Goal: Information Seeking & Learning: Learn about a topic

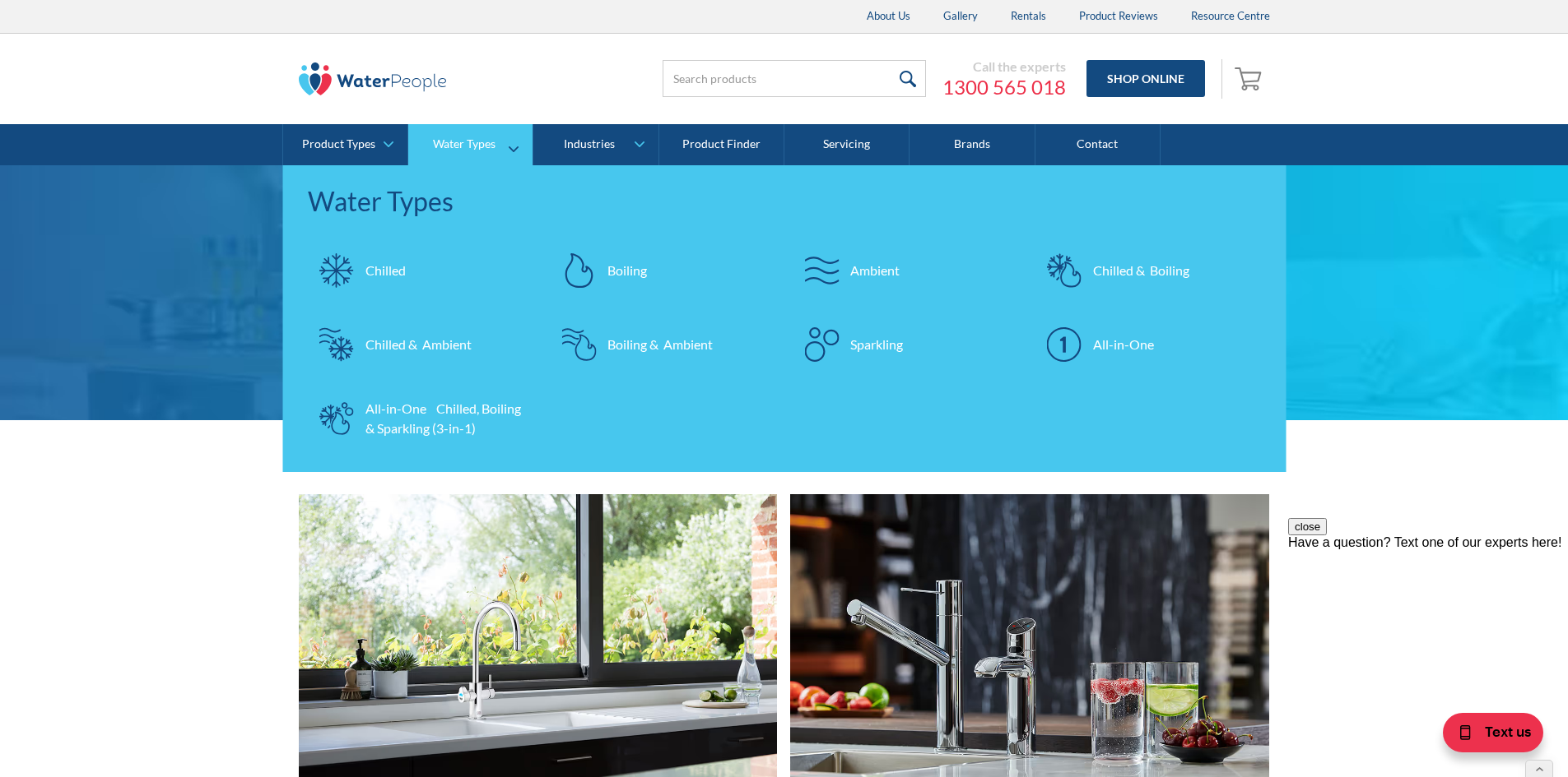
click at [409, 272] on link "Chilled" at bounding box center [420, 270] width 226 height 58
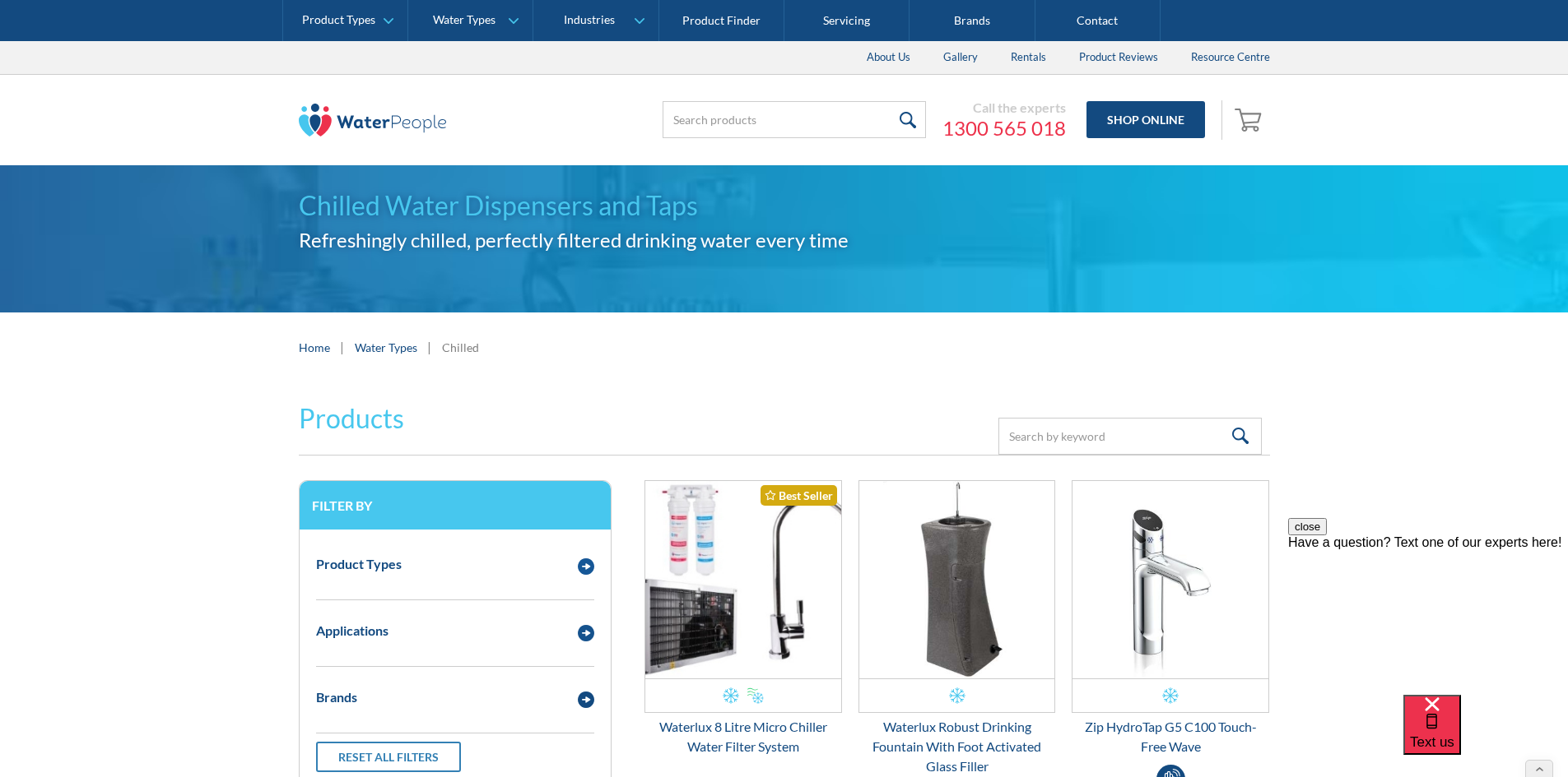
click at [476, 576] on div "Product Types" at bounding box center [455, 565] width 295 height 45
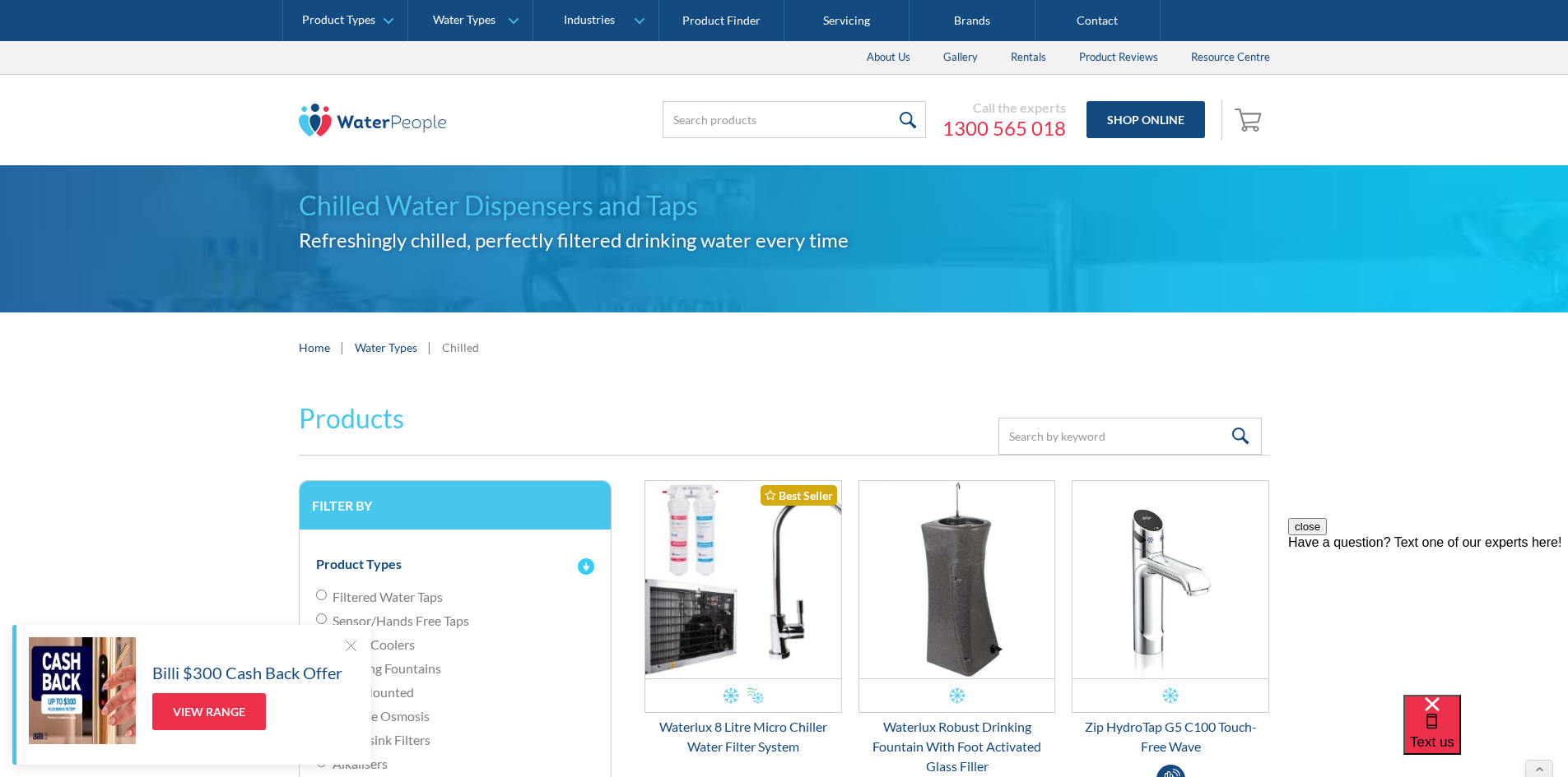
click at [476, 576] on div "Product Types" at bounding box center [455, 565] width 295 height 45
click at [349, 649] on div at bounding box center [350, 645] width 16 height 16
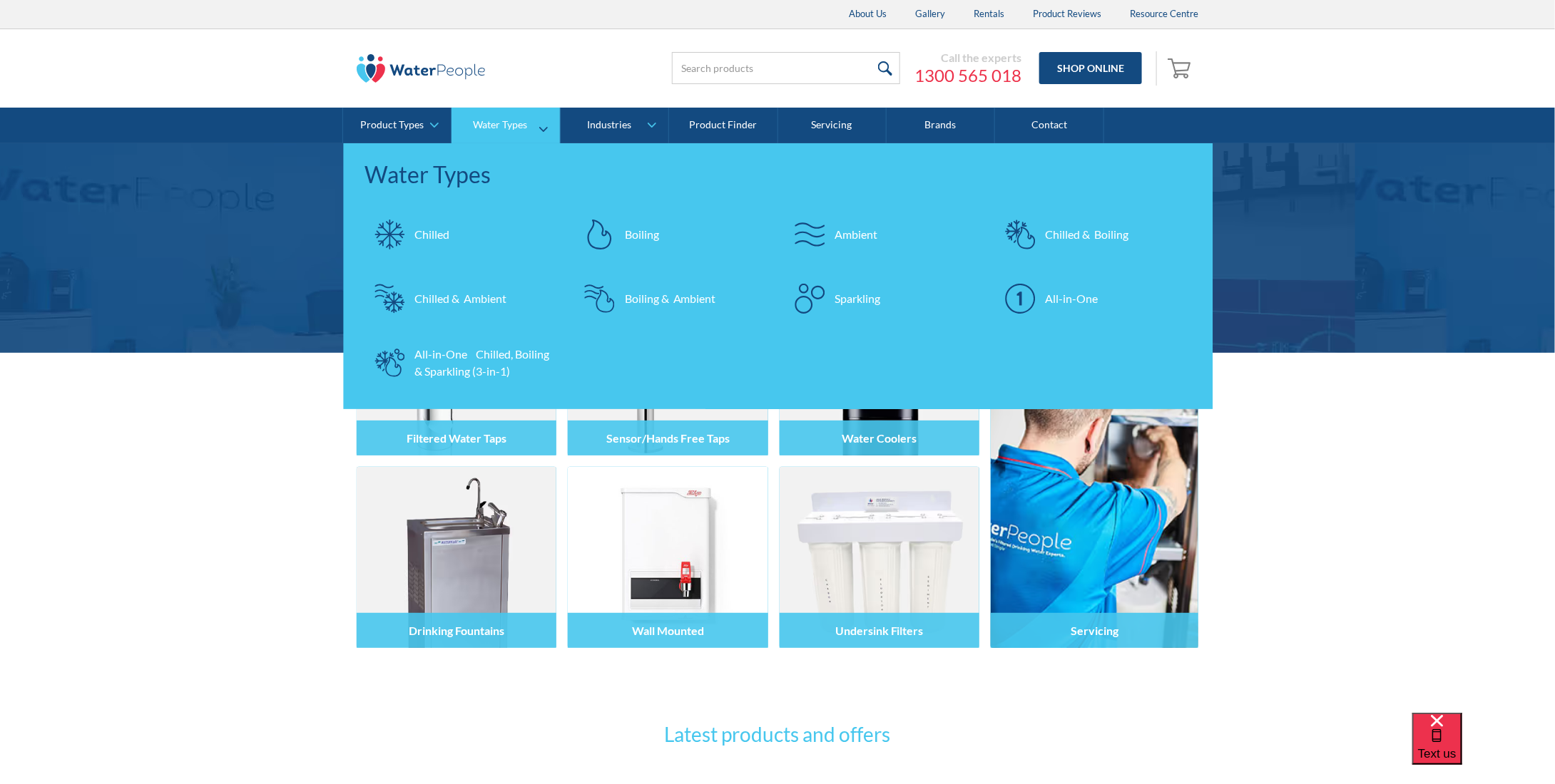
click at [429, 230] on div "Chilled" at bounding box center [432, 234] width 35 height 17
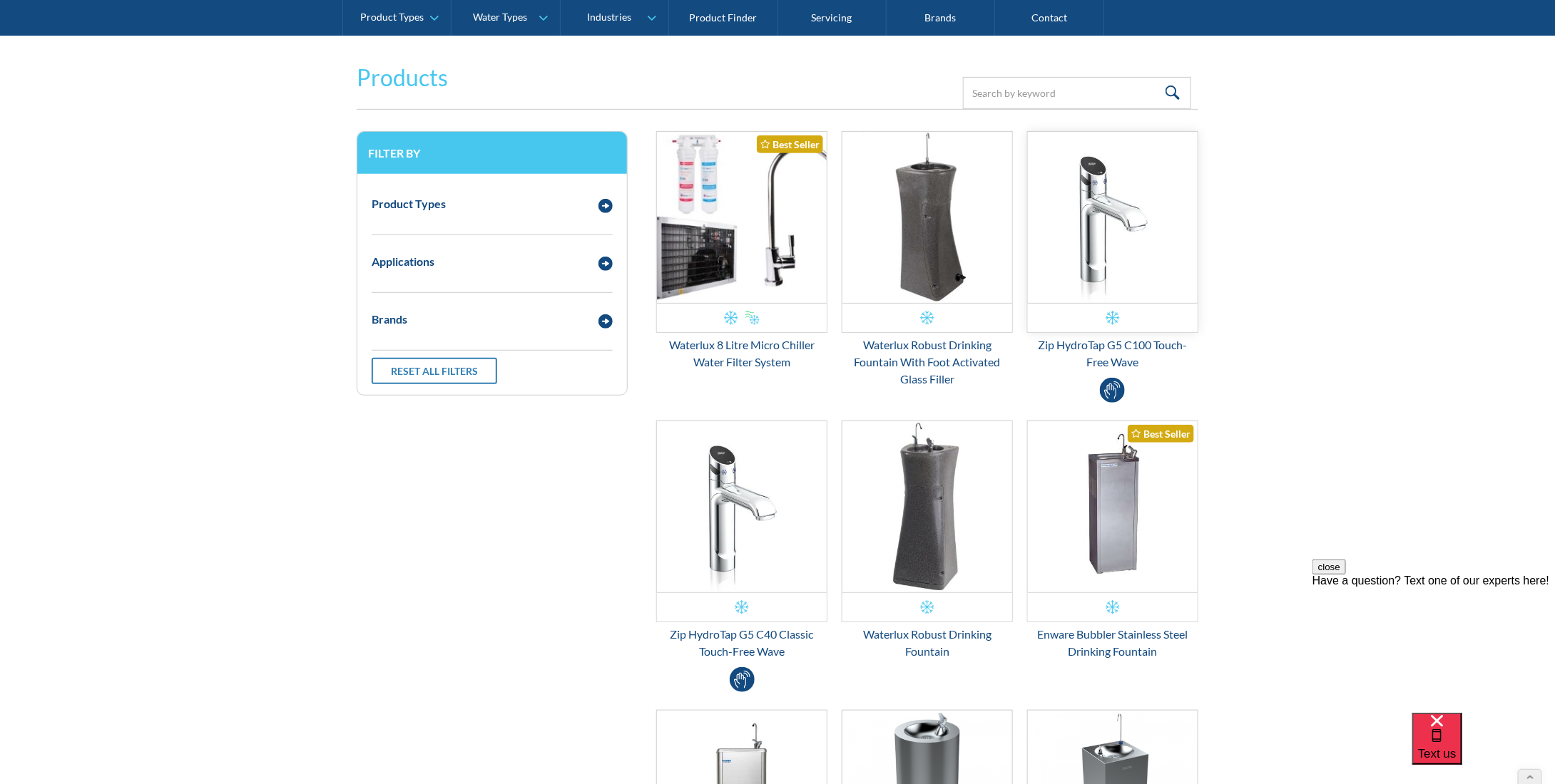
scroll to position [143, 0]
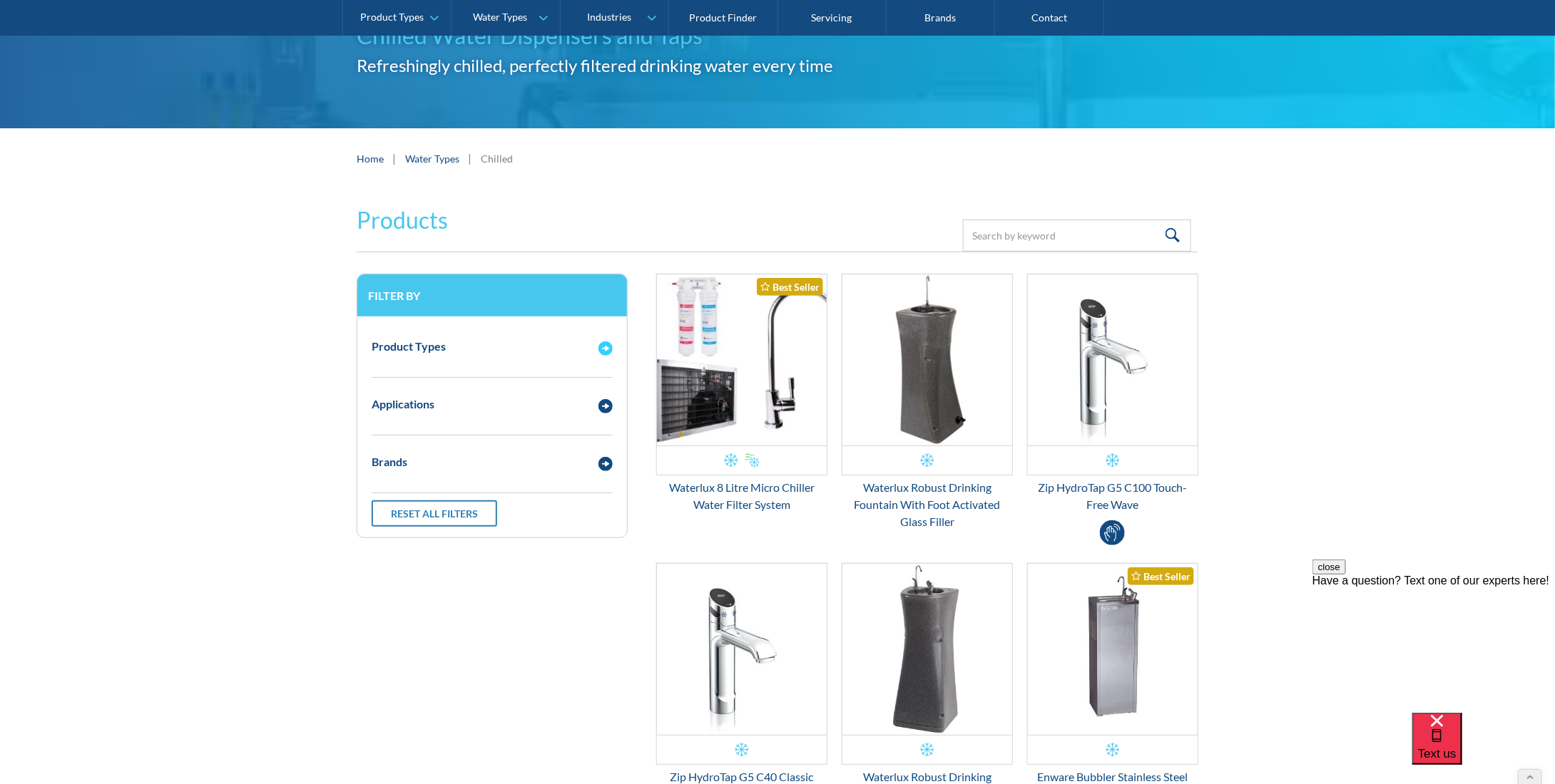
drag, startPoint x: 498, startPoint y: 327, endPoint x: 493, endPoint y: 335, distance: 9.4
click at [498, 327] on div "Product Types" at bounding box center [493, 347] width 256 height 39
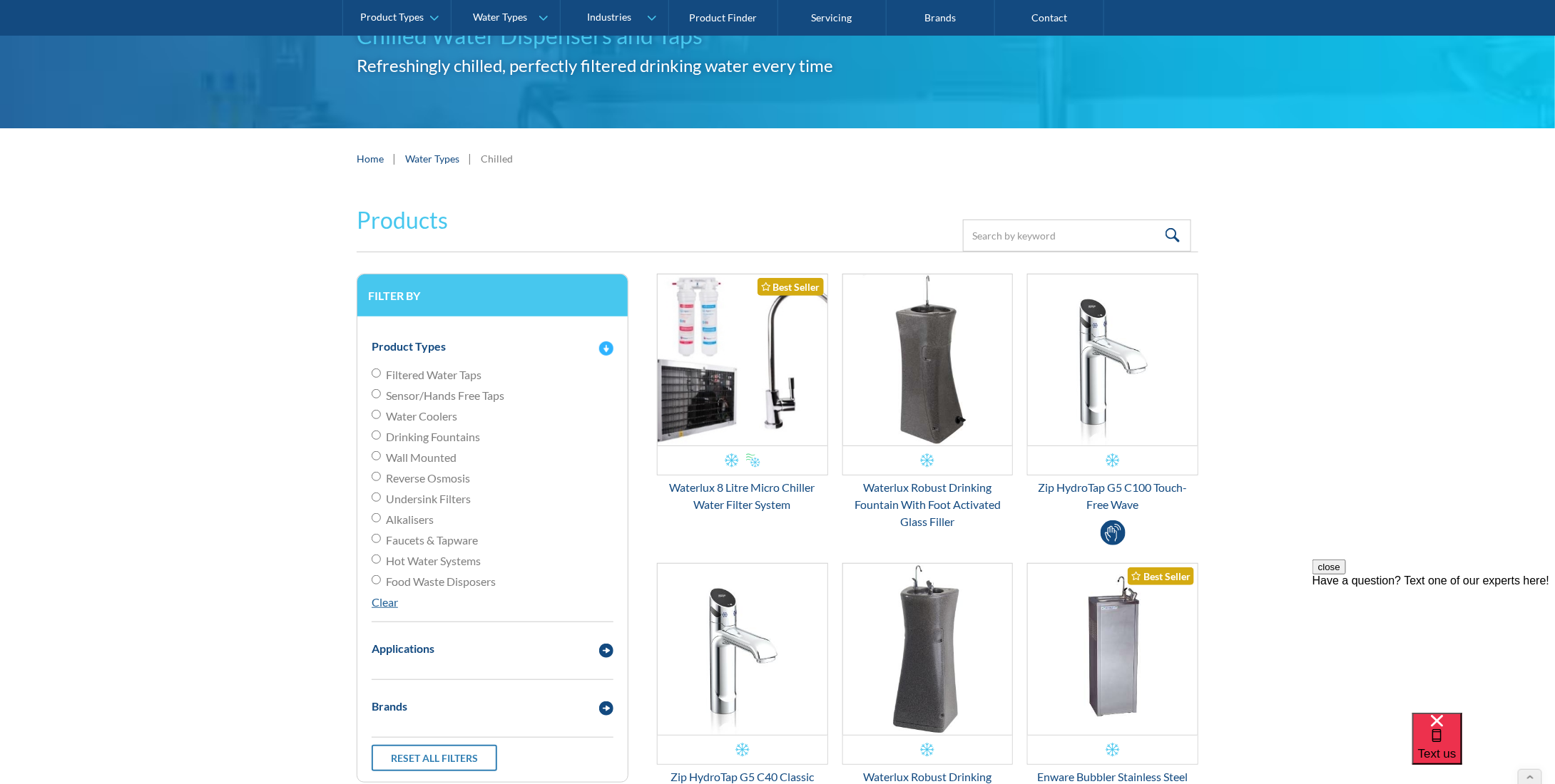
click at [410, 363] on div "Product Types" at bounding box center [493, 347] width 256 height 39
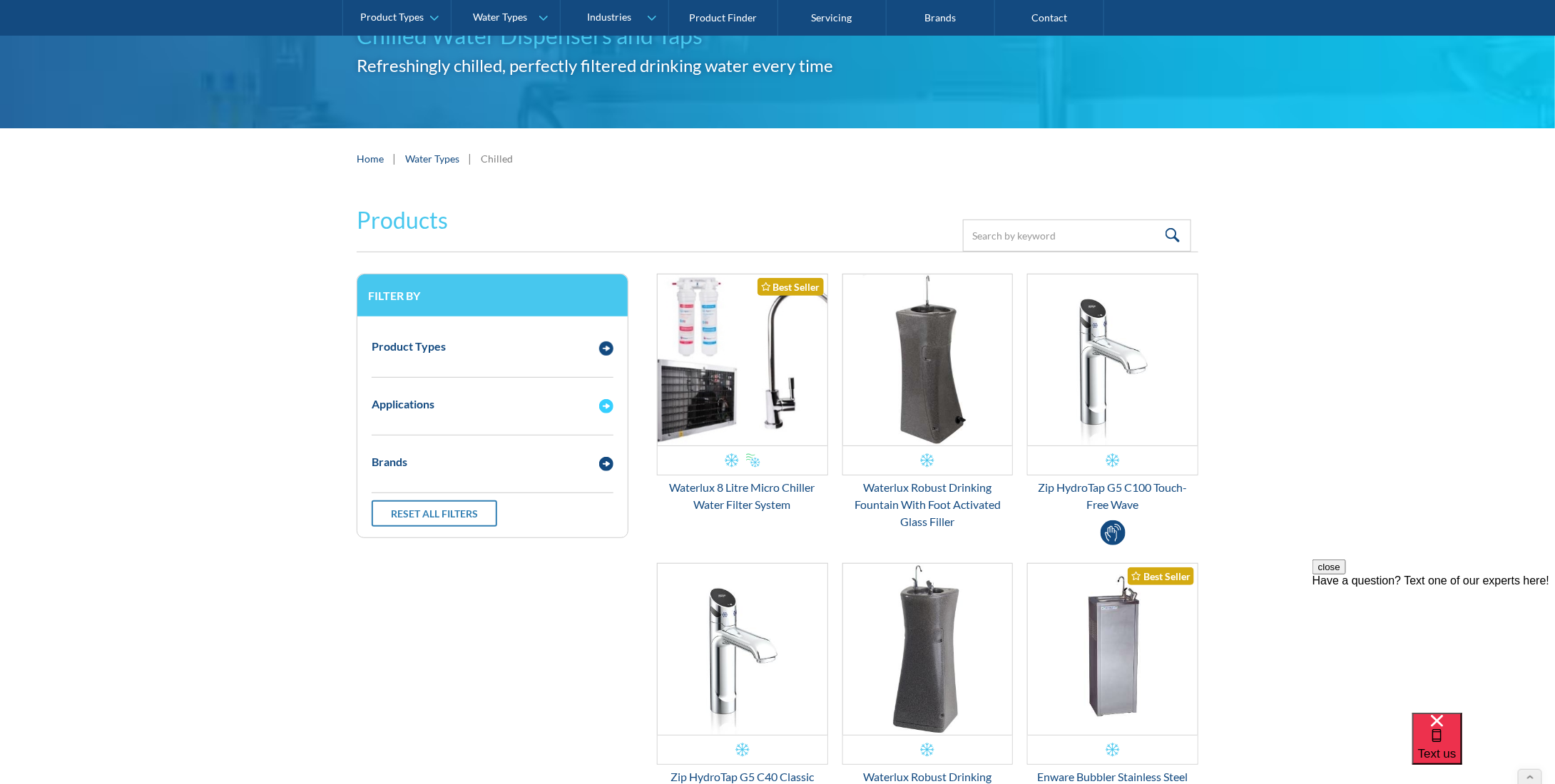
click at [409, 406] on div "Applications" at bounding box center [402, 404] width 63 height 17
click at [411, 406] on div "Applications" at bounding box center [402, 404] width 63 height 17
click at [443, 457] on div "Brands" at bounding box center [479, 463] width 228 height 18
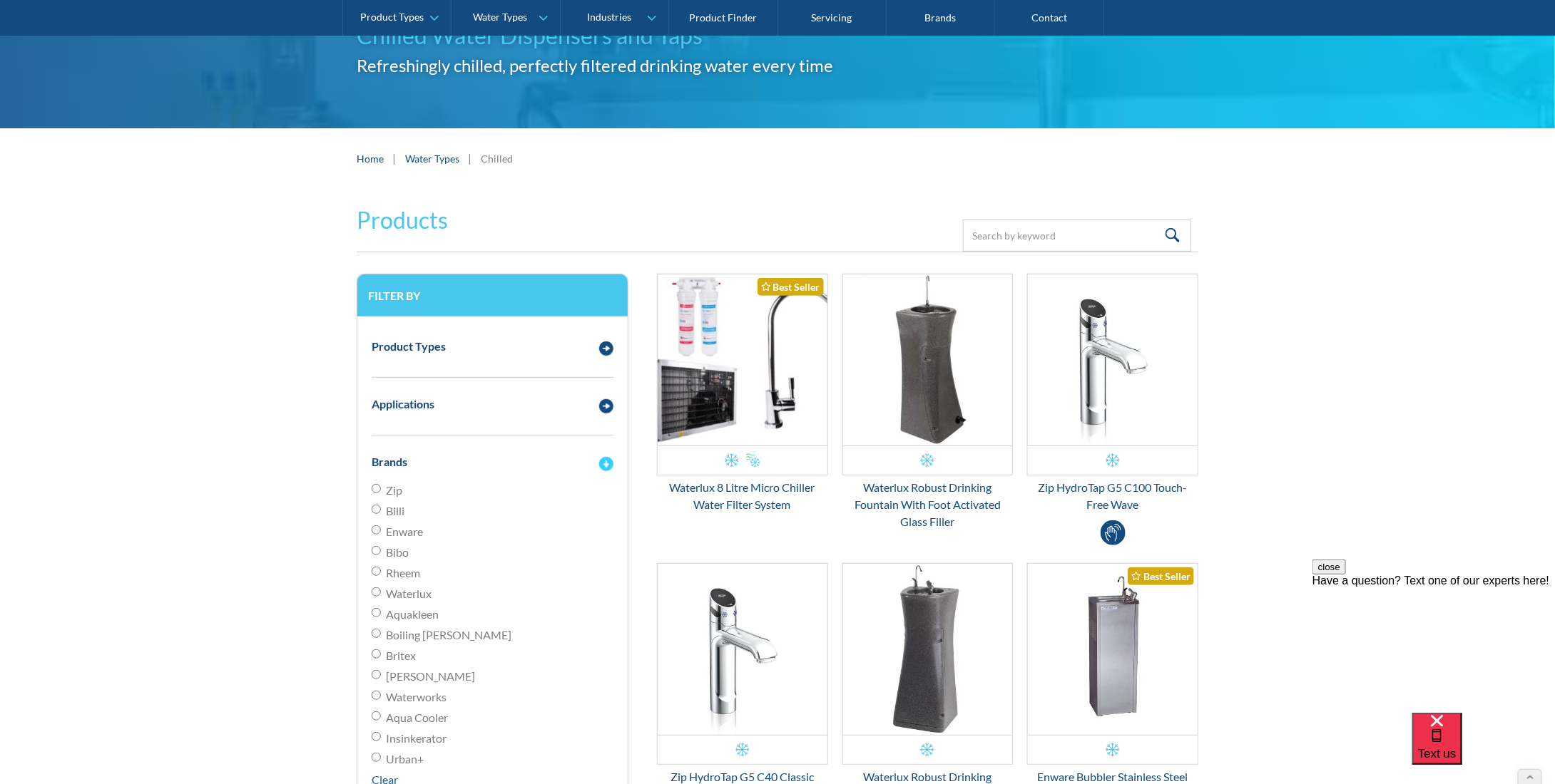
click at [443, 457] on div "Brands" at bounding box center [479, 463] width 228 height 18
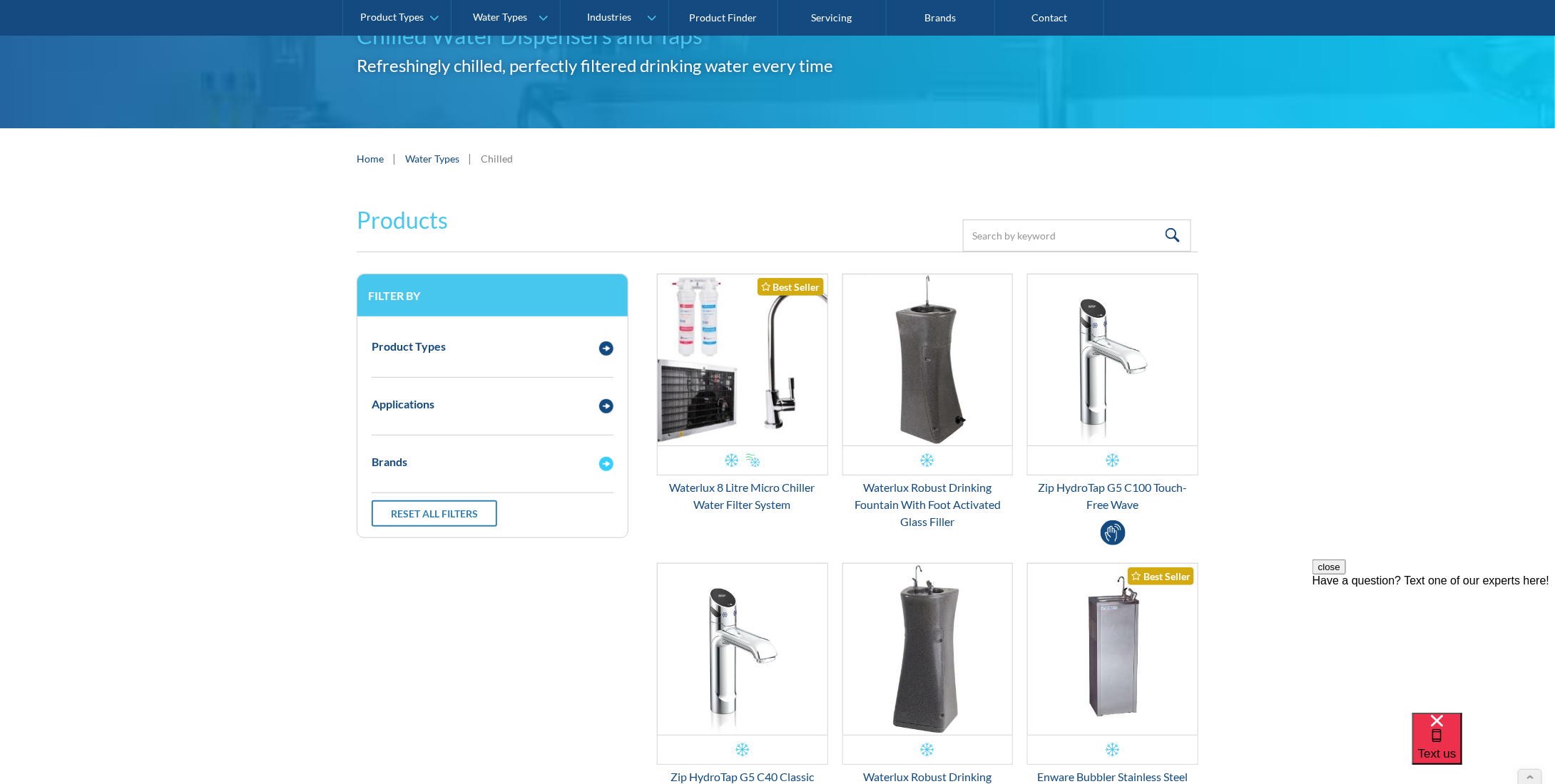
click at [446, 455] on div "Brands" at bounding box center [479, 463] width 228 height 18
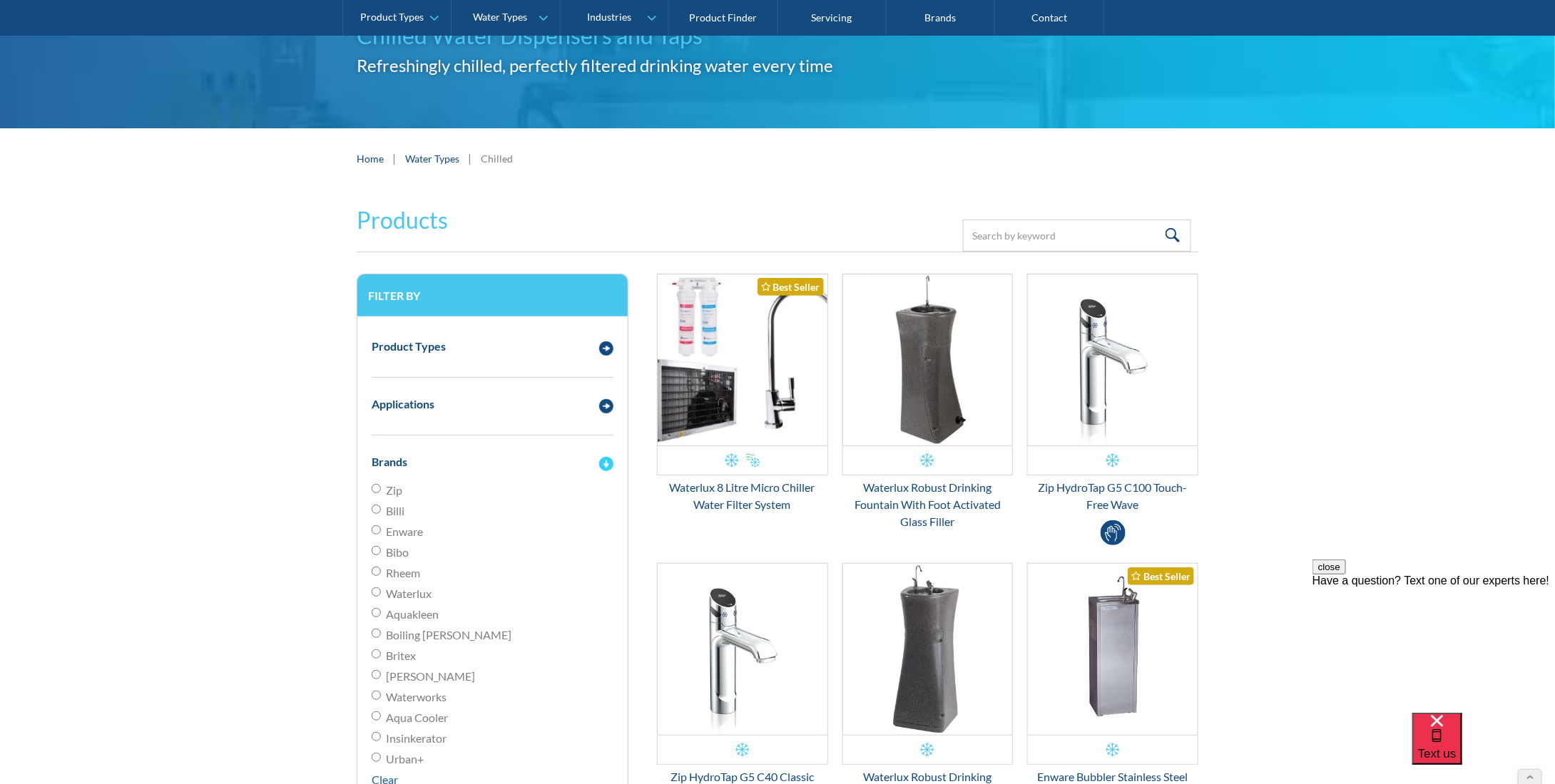
click at [428, 460] on div "Brands" at bounding box center [479, 463] width 228 height 18
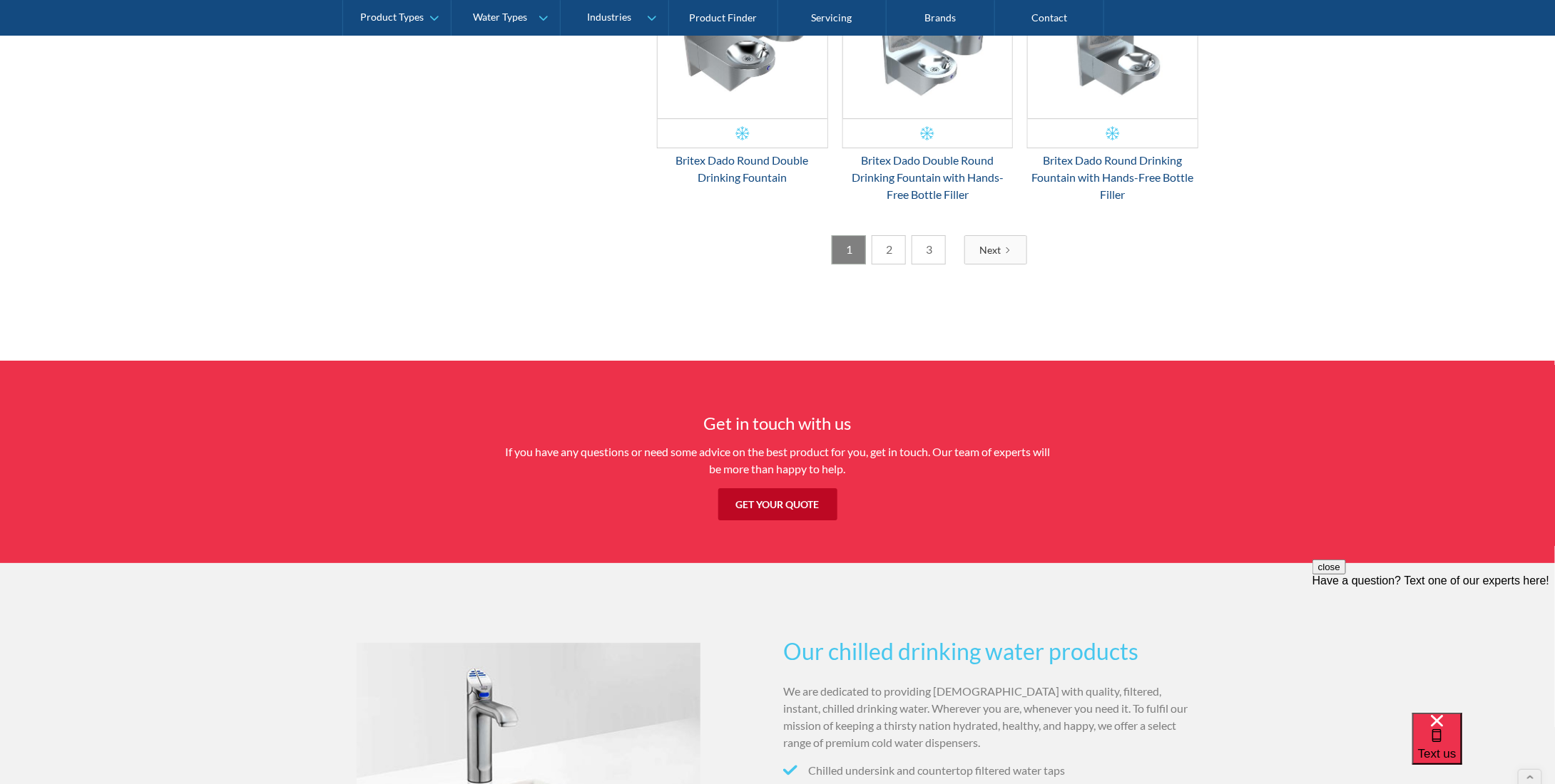
scroll to position [2638, 0]
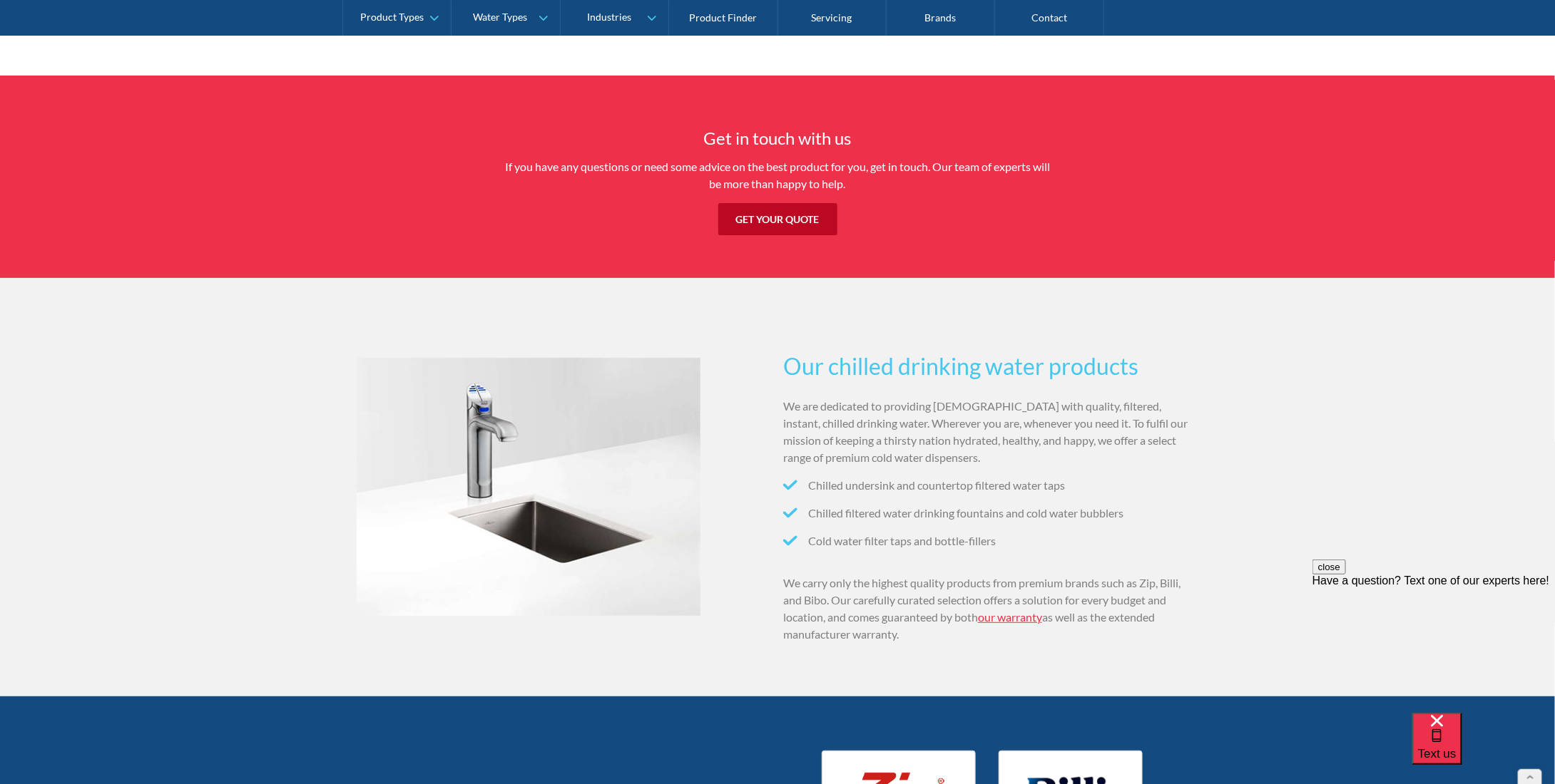
click at [202, 485] on div "Our chilled drinking water products We are dedicated to providing Australians w…" at bounding box center [777, 487] width 1555 height 419
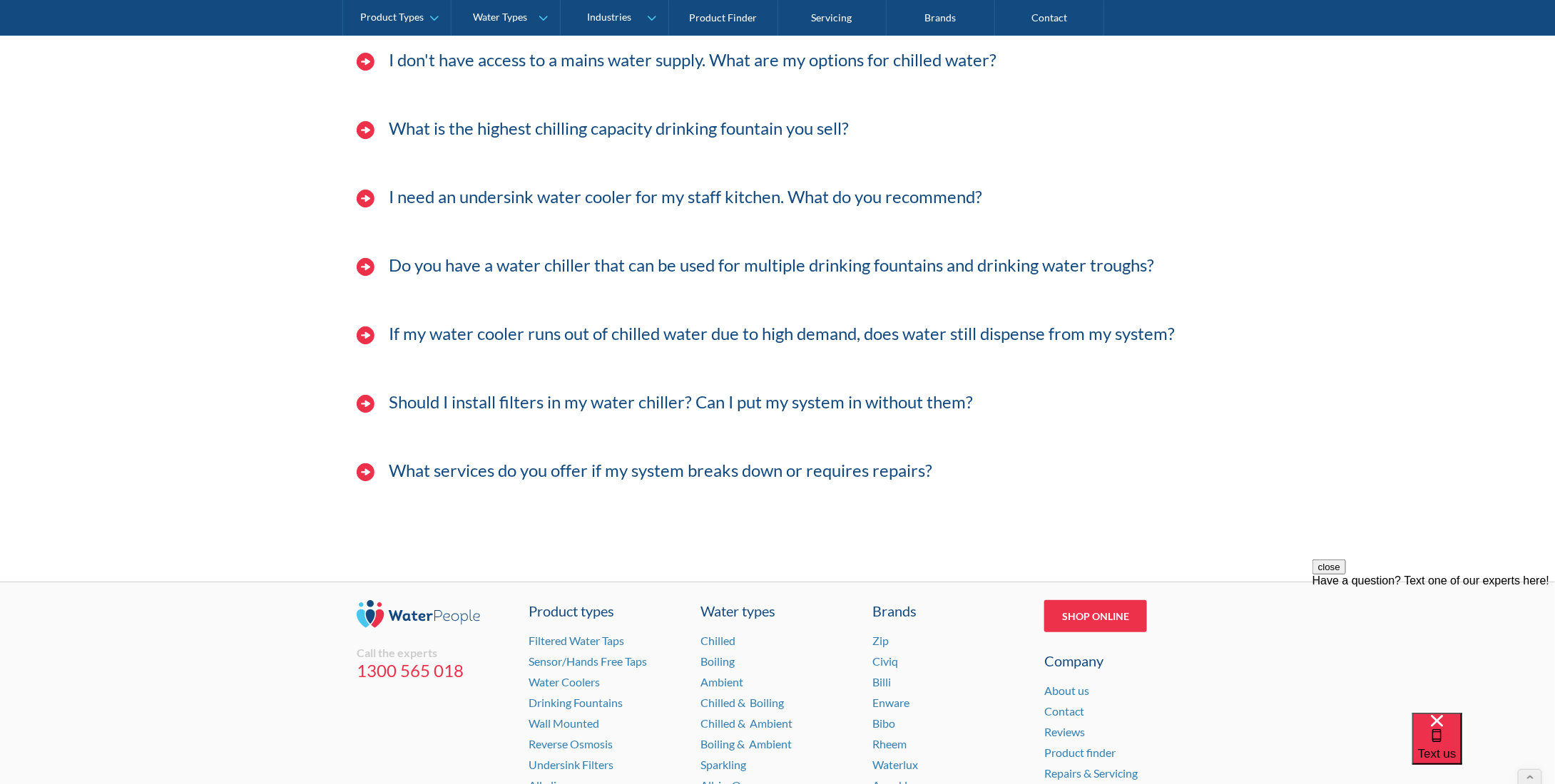
scroll to position [5402, 0]
